Goal: Information Seeking & Learning: Learn about a topic

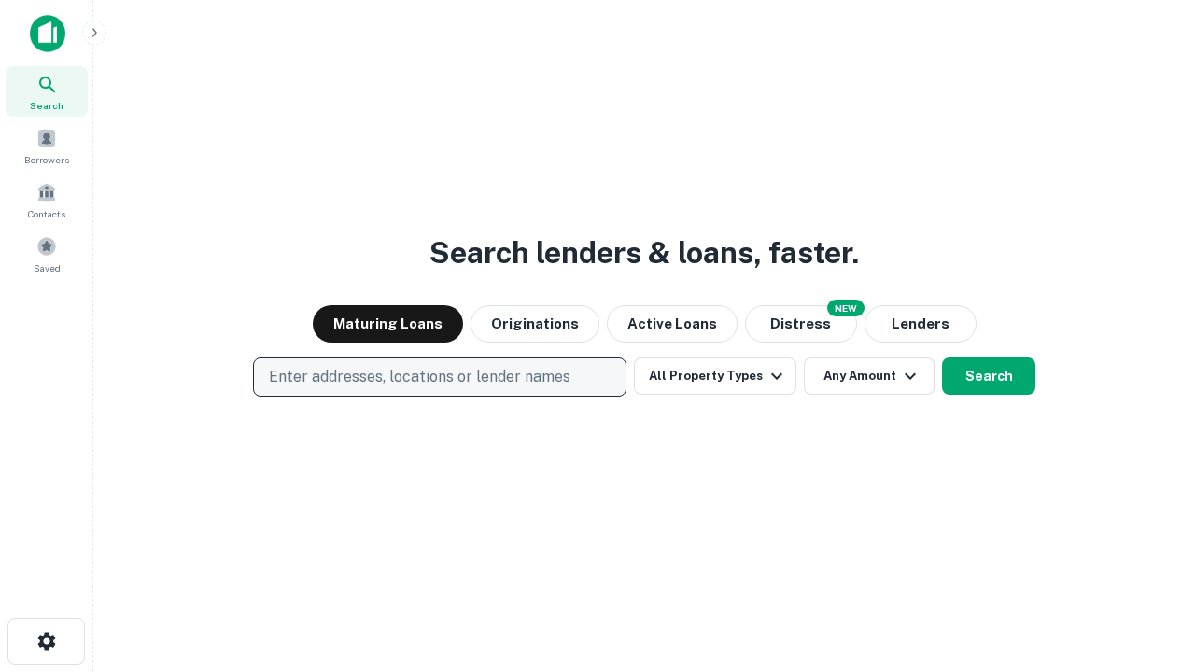
click at [439, 377] on p "Enter addresses, locations or lender names" at bounding box center [419, 377] width 301 height 22
type input "**********"
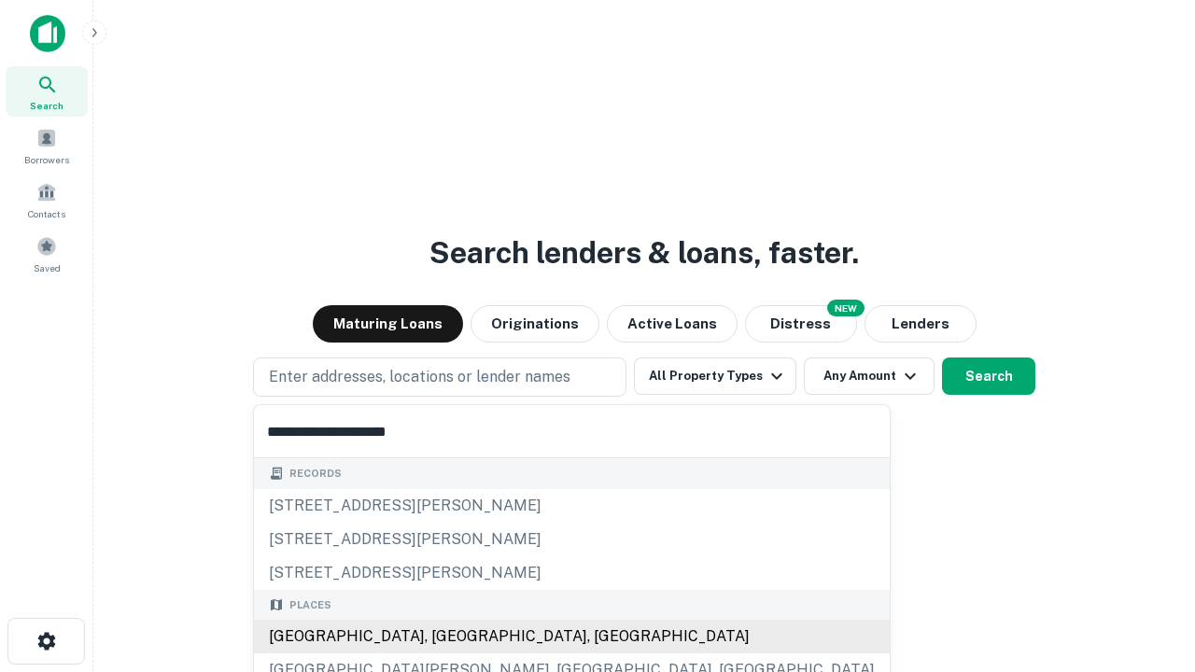
click at [446, 637] on div "Santa Monica, CA, USA" at bounding box center [572, 637] width 636 height 34
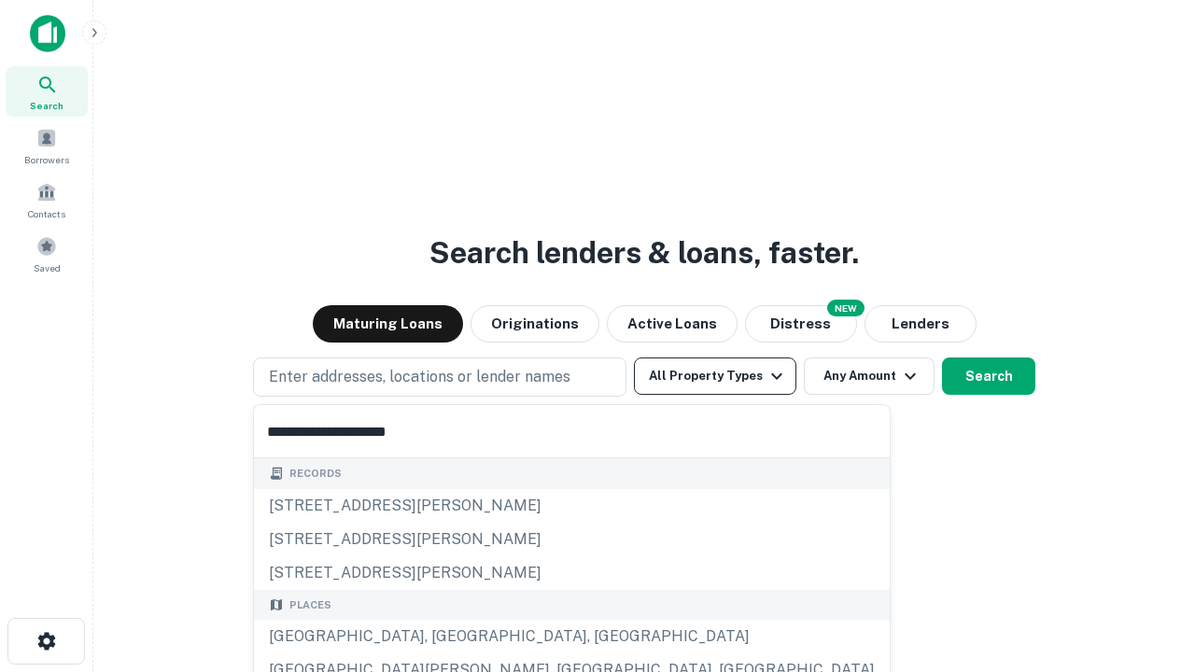
click at [715, 376] on button "All Property Types" at bounding box center [715, 375] width 162 height 37
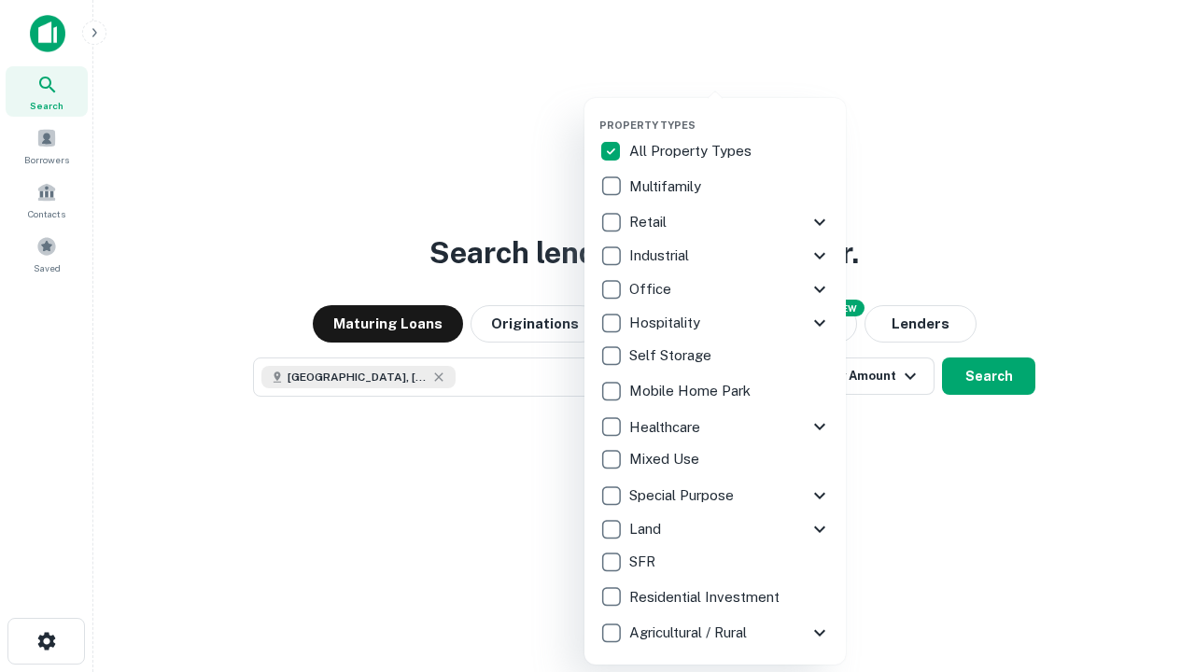
click at [730, 113] on button "button" at bounding box center [729, 113] width 261 height 1
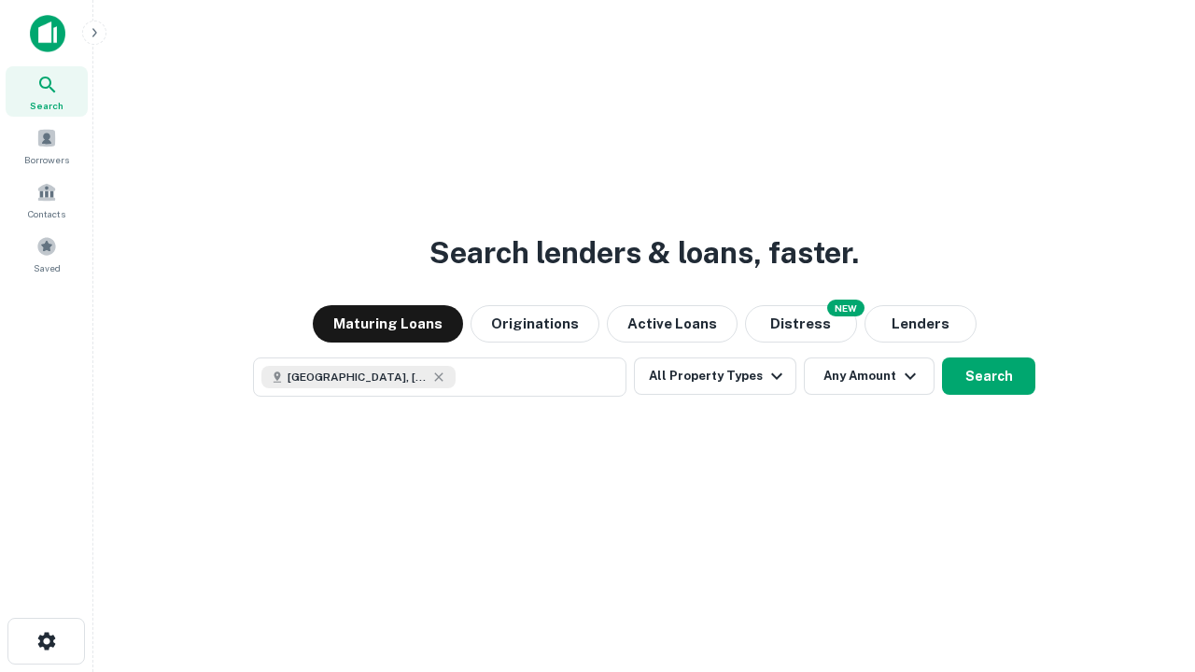
scroll to position [30, 0]
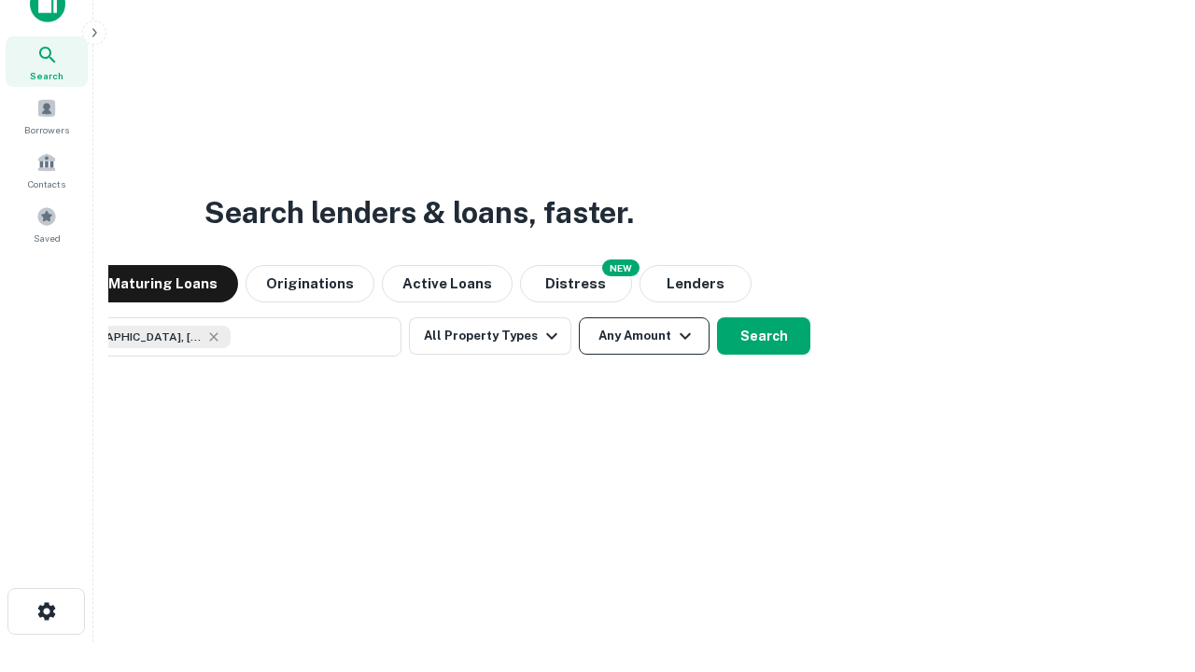
click at [579, 317] on button "Any Amount" at bounding box center [644, 335] width 131 height 37
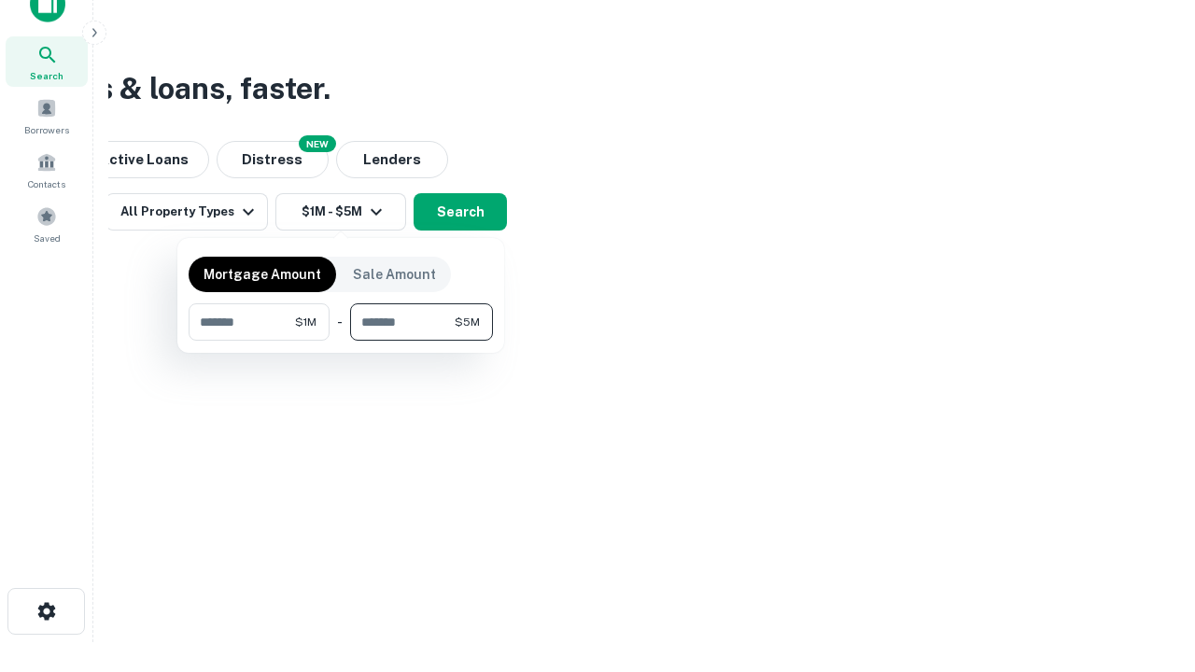
type input "*******"
click at [341, 341] on button "button" at bounding box center [341, 341] width 304 height 1
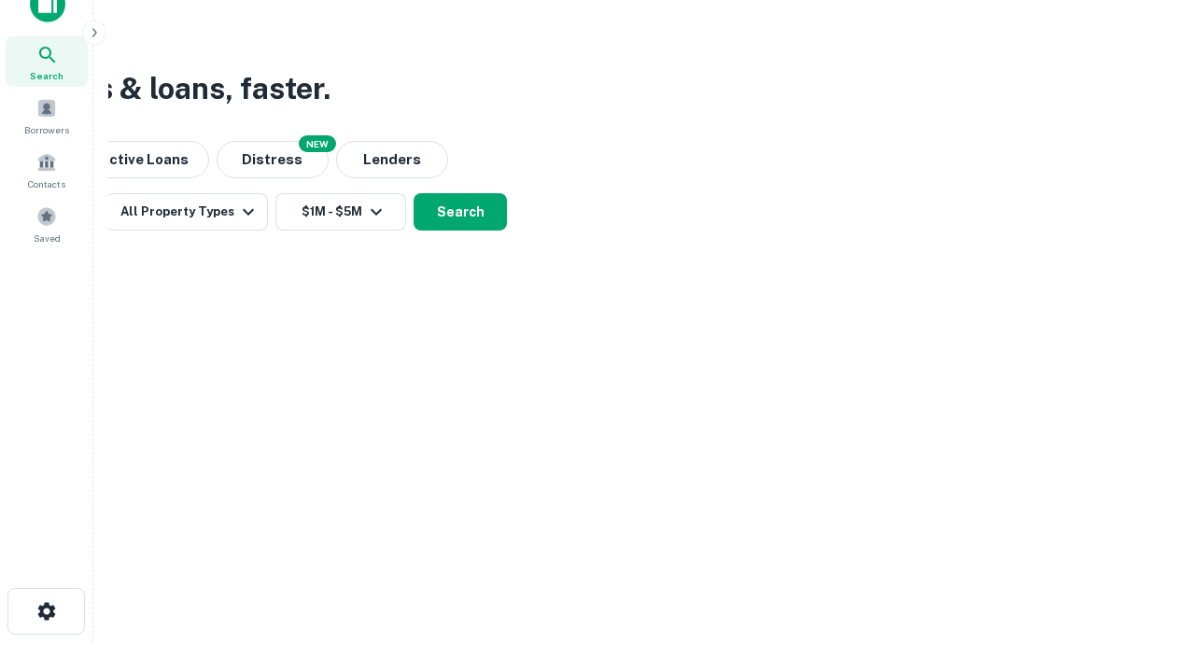
scroll to position [30, 0]
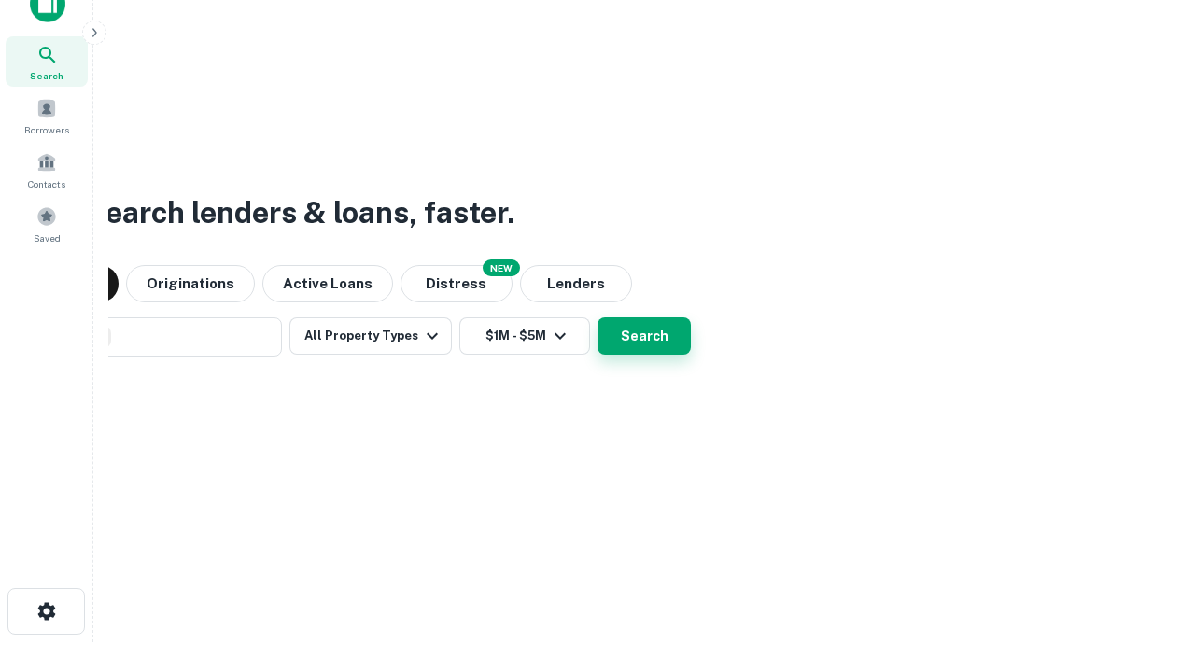
click at [597, 317] on button "Search" at bounding box center [643, 335] width 93 height 37
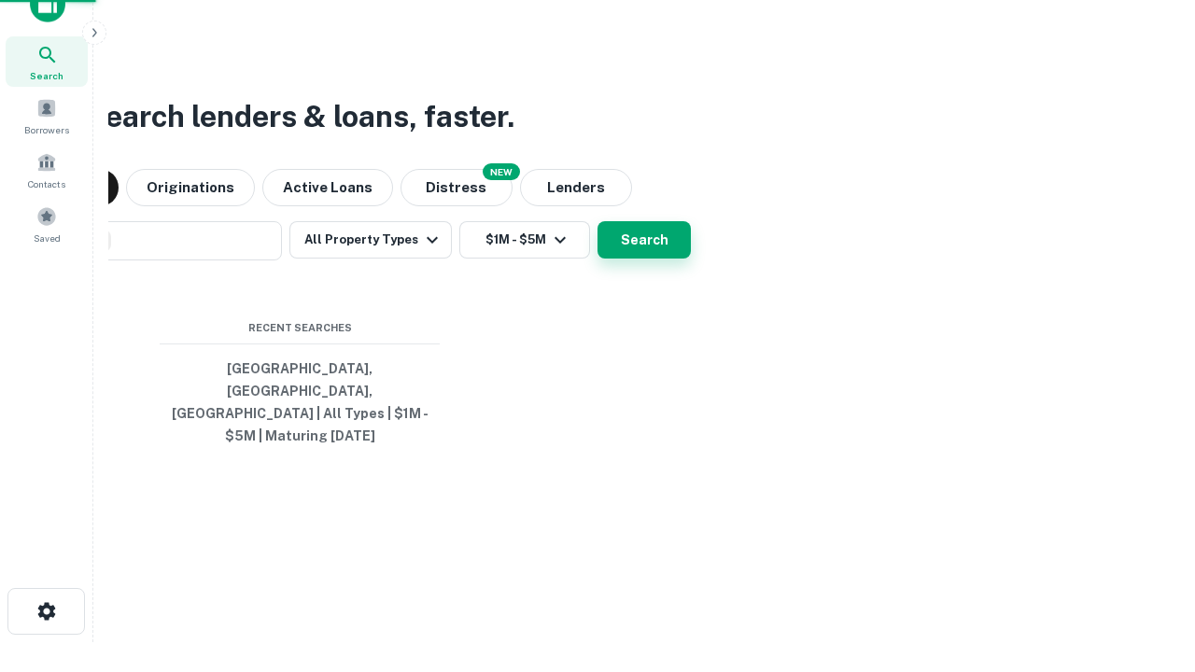
scroll to position [61, 528]
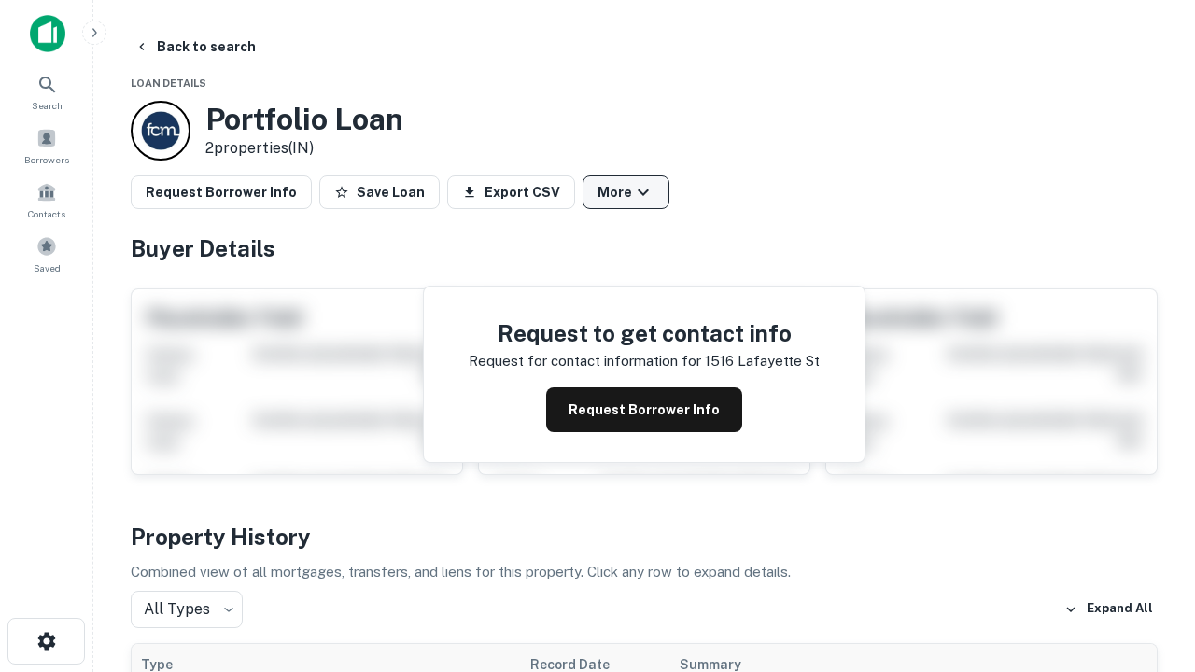
click at [625, 192] on button "More" at bounding box center [625, 192] width 87 height 34
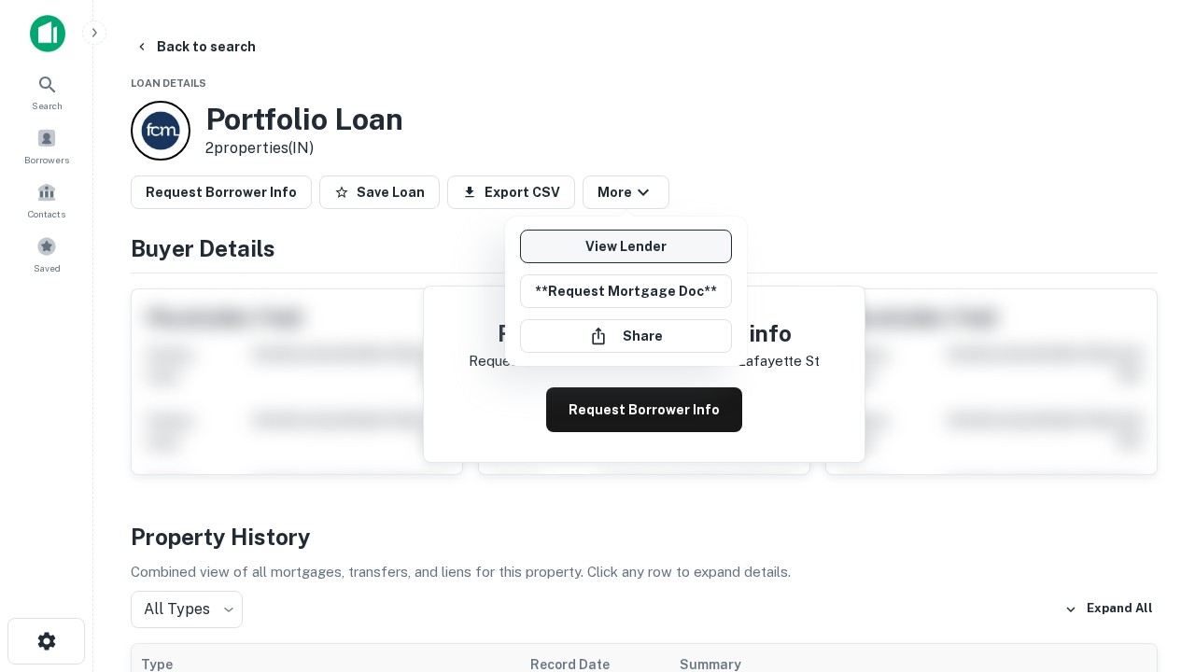
click at [625, 246] on link "View Lender" at bounding box center [626, 247] width 212 height 34
